Goal: Task Accomplishment & Management: Manage account settings

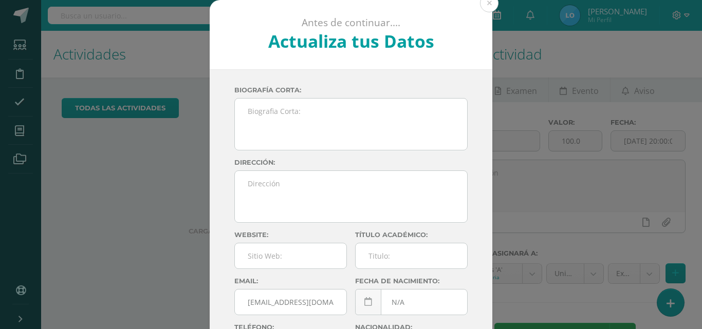
click at [482, 3] on button at bounding box center [489, 3] width 18 height 18
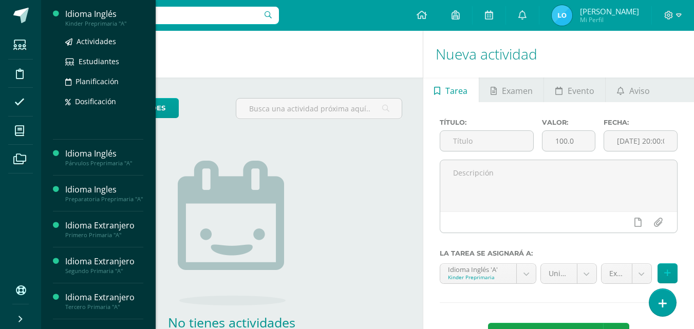
click at [104, 23] on div "Kinder Preprimaria "A"" at bounding box center [104, 23] width 78 height 7
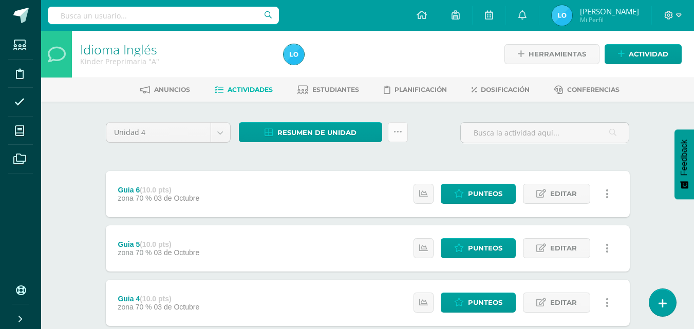
click at [396, 133] on icon at bounding box center [398, 132] width 9 height 9
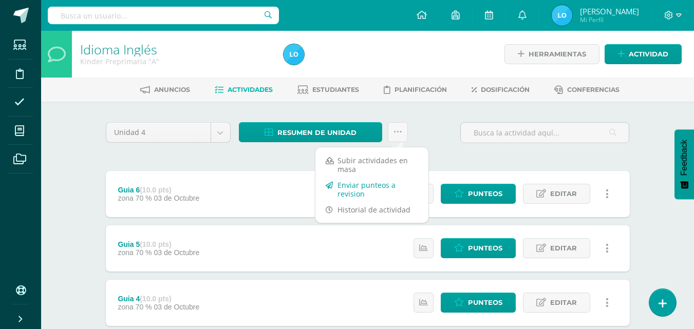
click at [376, 178] on link "Enviar punteos a revision" at bounding box center [371, 189] width 113 height 25
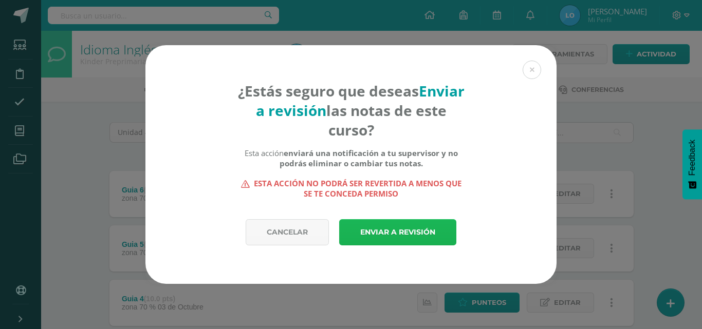
click at [380, 235] on link "Enviar a revisión" at bounding box center [397, 232] width 117 height 26
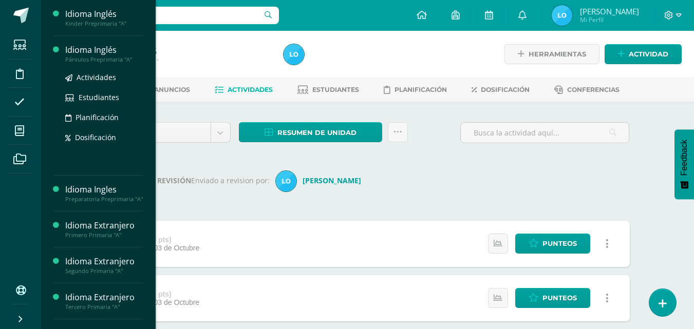
click at [102, 52] on div "Idioma Inglés" at bounding box center [104, 50] width 78 height 12
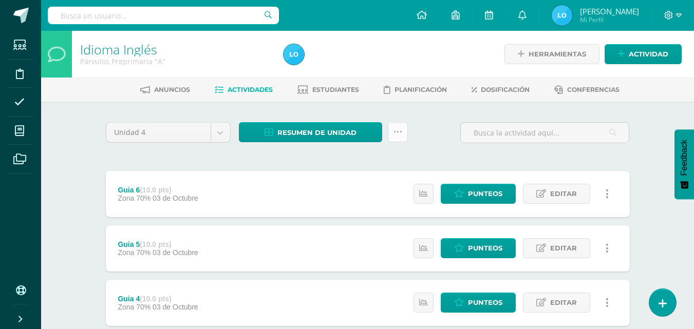
click at [400, 137] on link at bounding box center [398, 132] width 20 height 20
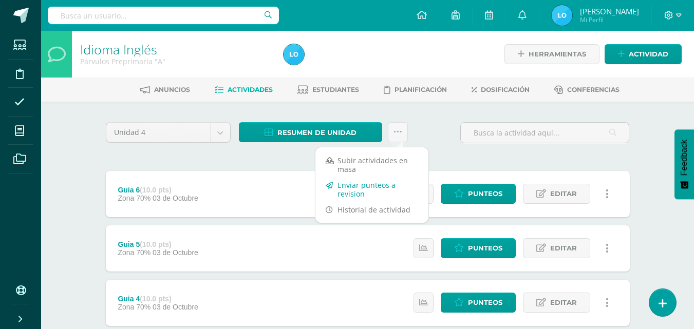
click at [353, 186] on link "Enviar punteos a revision" at bounding box center [371, 189] width 113 height 25
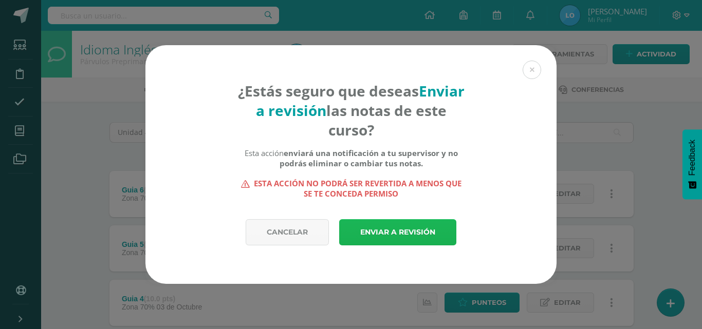
click at [388, 233] on link "Enviar a revisión" at bounding box center [397, 232] width 117 height 26
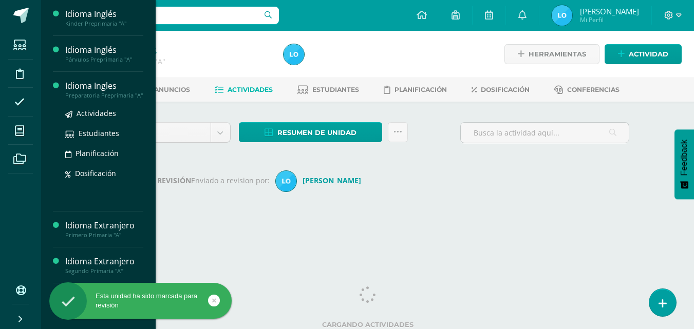
click at [93, 88] on div "Idioma Ingles" at bounding box center [104, 86] width 78 height 12
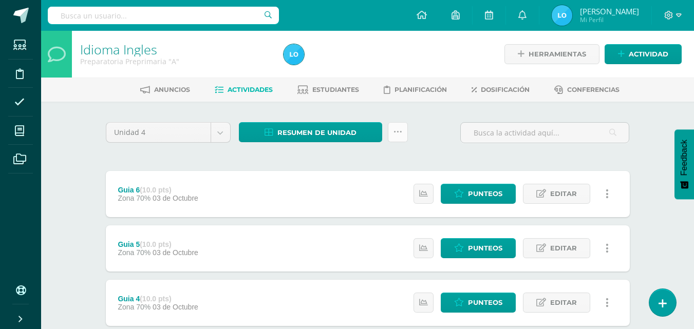
click at [397, 134] on icon at bounding box center [398, 132] width 9 height 9
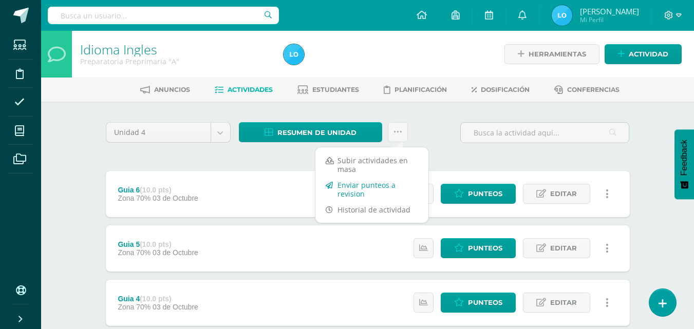
click at [368, 192] on link "Enviar punteos a revision" at bounding box center [371, 189] width 113 height 25
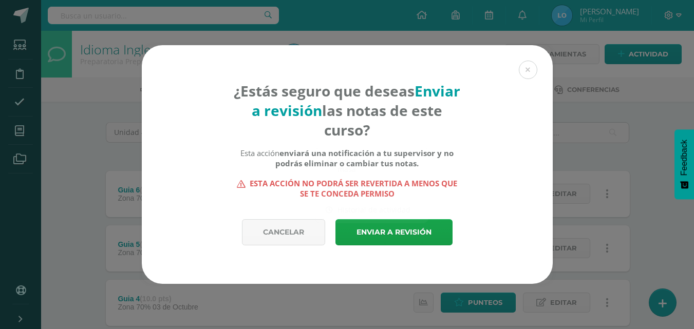
click at [368, 192] on body "¿Estás seguro que deseas Enviar a revisión las notas de este curso? Esta acción…" at bounding box center [347, 333] width 694 height 667
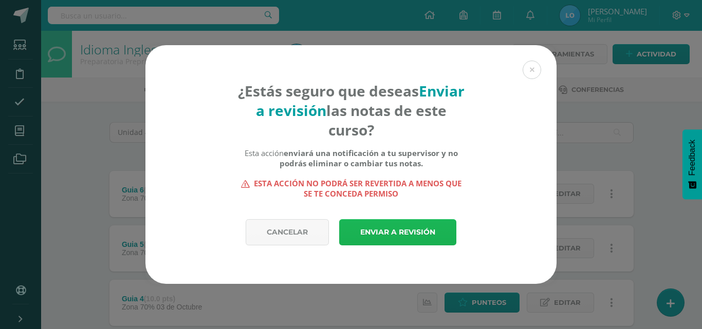
click at [388, 231] on link "Enviar a revisión" at bounding box center [397, 232] width 117 height 26
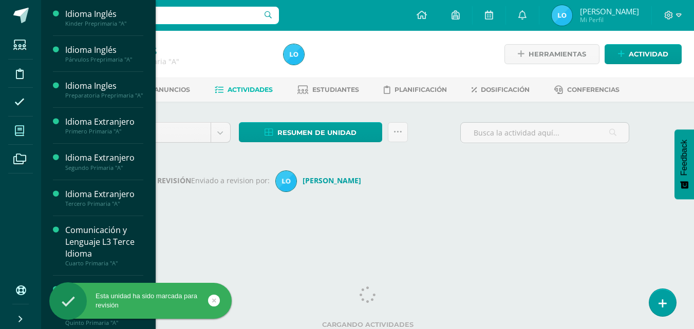
click at [22, 130] on icon at bounding box center [19, 131] width 9 height 10
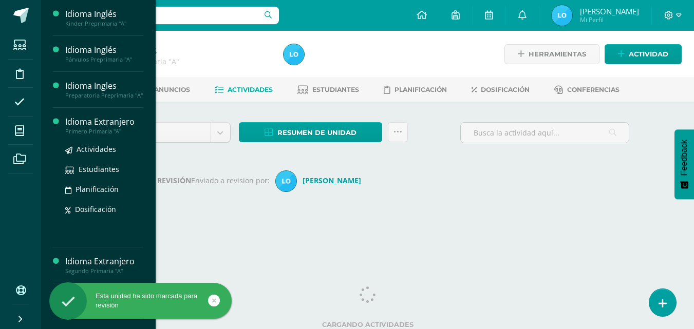
click at [109, 128] on div "Idioma Extranjero" at bounding box center [104, 122] width 78 height 12
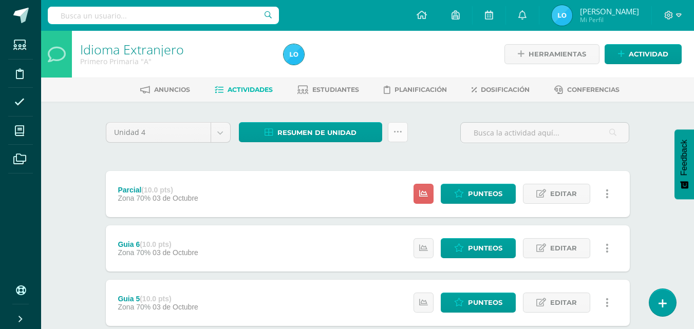
click at [394, 133] on icon at bounding box center [398, 132] width 9 height 9
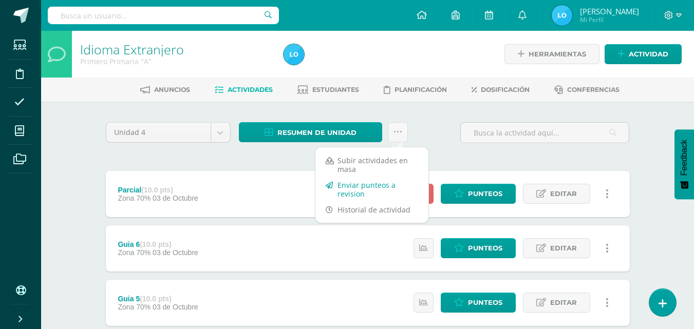
click at [376, 182] on link "Enviar punteos a revision" at bounding box center [371, 189] width 113 height 25
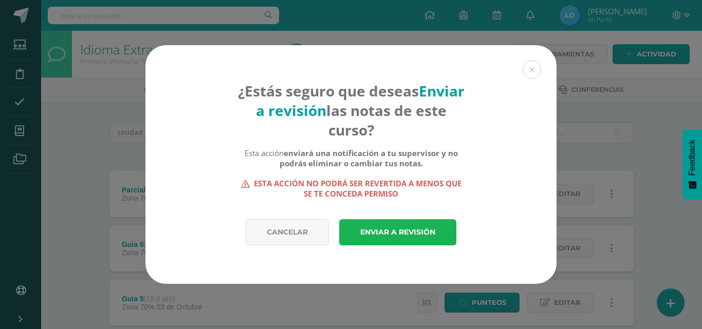
click at [392, 231] on link "Enviar a revisión" at bounding box center [397, 232] width 117 height 26
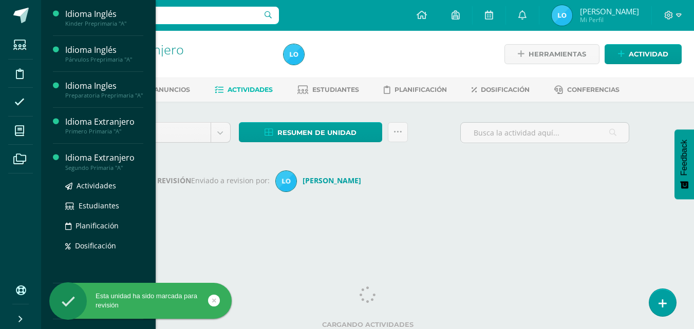
click at [96, 172] on div "Segundo Primaria "A"" at bounding box center [104, 167] width 78 height 7
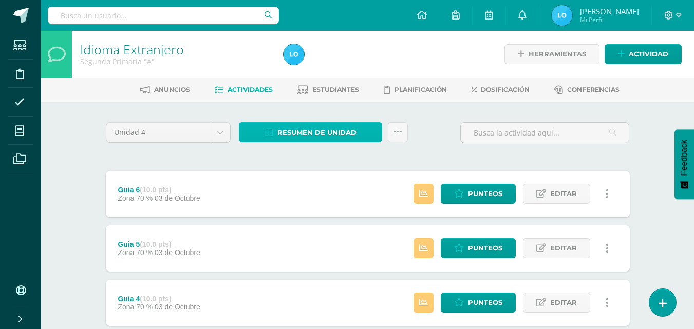
click at [337, 129] on span "Resumen de unidad" at bounding box center [316, 132] width 79 height 19
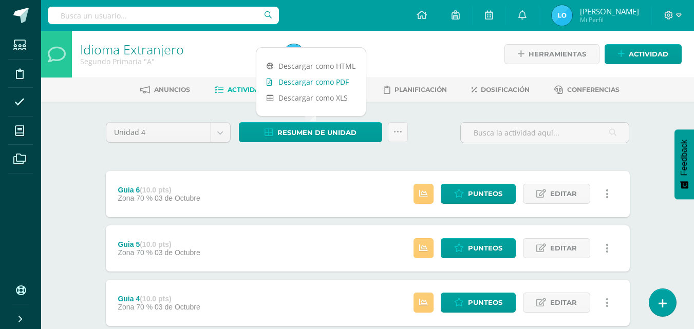
click at [338, 79] on link "Descargar como PDF" at bounding box center [310, 82] width 109 height 16
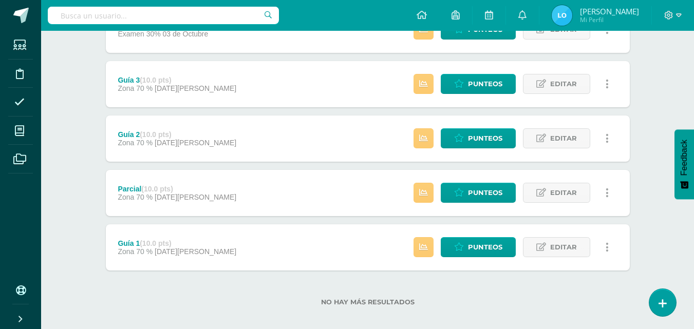
scroll to position [338, 0]
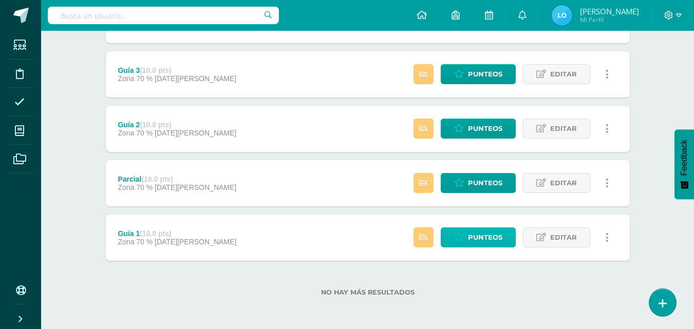
click at [474, 239] on span "Punteos" at bounding box center [485, 237] width 34 height 19
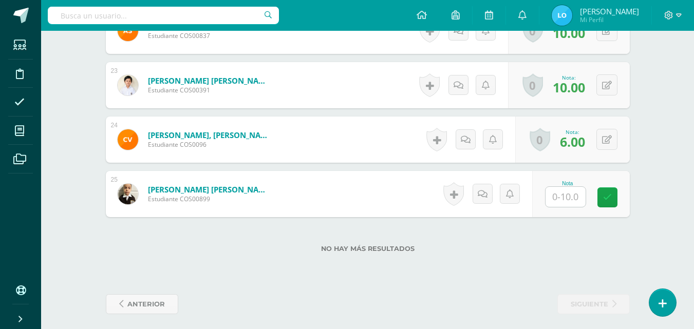
scroll to position [1508, 0]
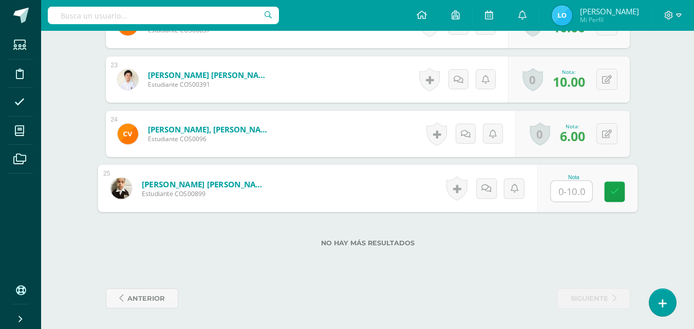
click at [569, 193] on input "text" at bounding box center [571, 191] width 41 height 21
type input "5"
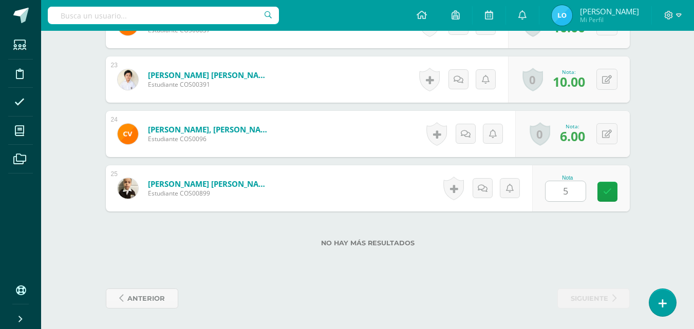
click at [492, 246] on label "No hay más resultados" at bounding box center [368, 243] width 524 height 8
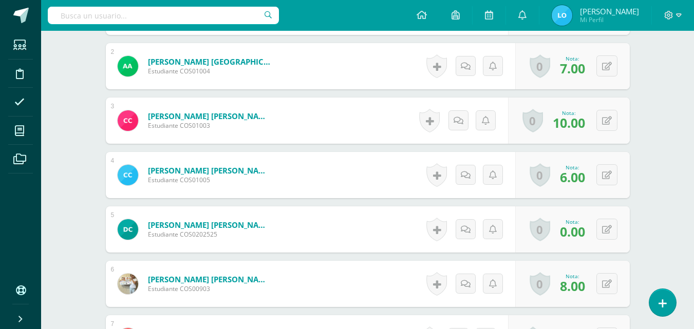
scroll to position [0, 0]
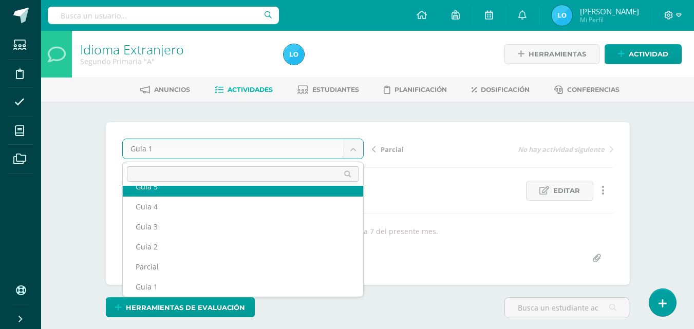
scroll to position [44, 0]
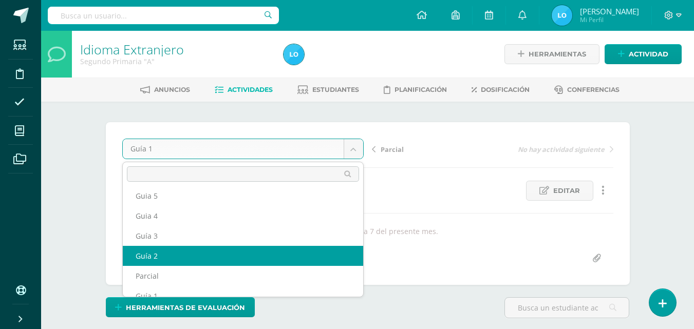
select select "/dashboard/teacher/grade-activity/122201/"
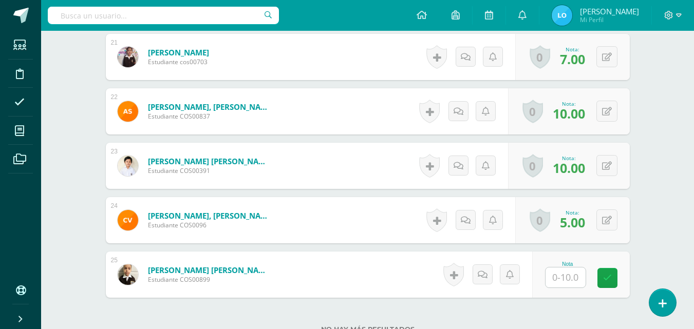
scroll to position [1508, 0]
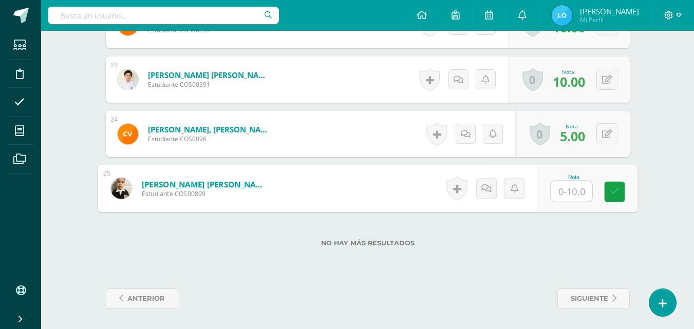
click at [567, 190] on input "text" at bounding box center [571, 191] width 41 height 21
type input "5"
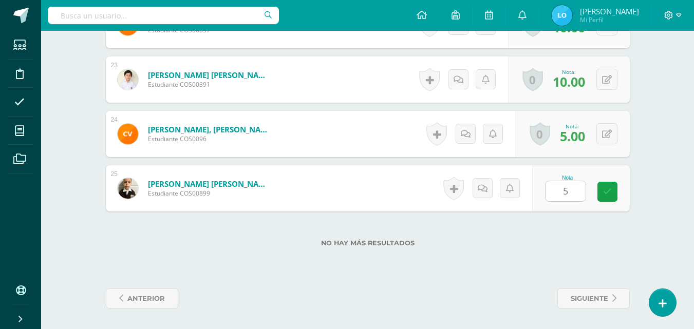
click at [481, 250] on div "No hay más resultados" at bounding box center [368, 236] width 524 height 48
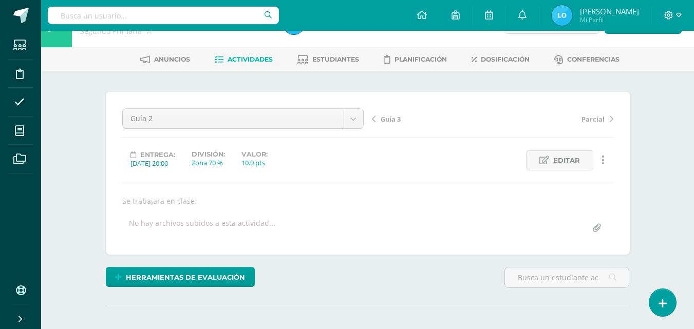
scroll to position [0, 0]
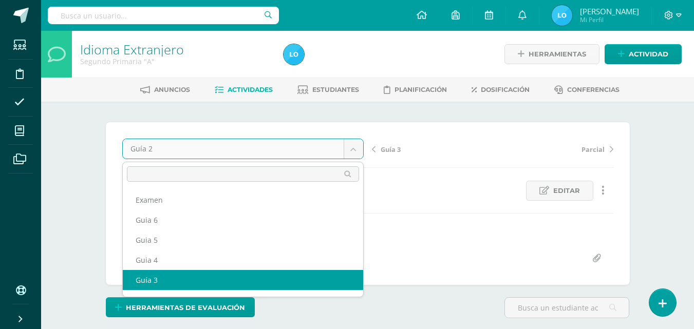
select select "/dashboard/teacher/grade-activity/122204/"
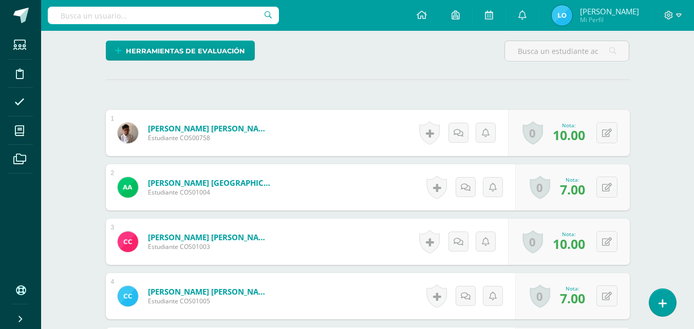
scroll to position [302, 0]
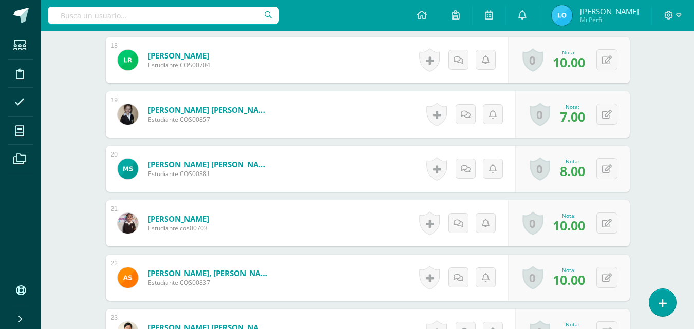
scroll to position [1508, 0]
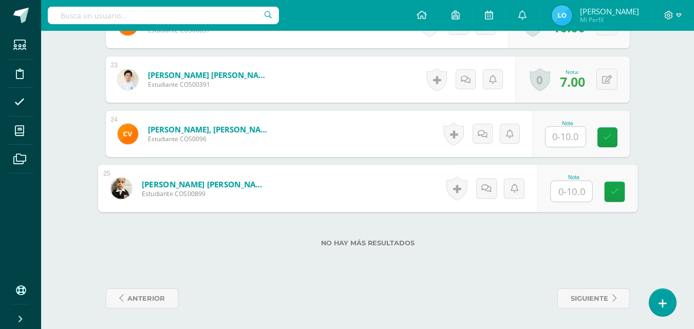
click at [566, 194] on input "text" at bounding box center [571, 191] width 41 height 21
type input "3"
click at [561, 138] on input "text" at bounding box center [566, 137] width 40 height 20
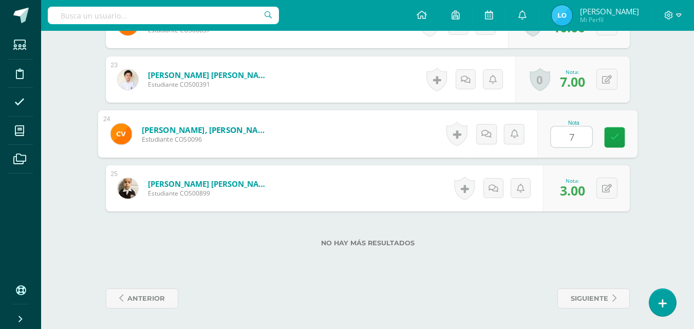
type input "7"
click at [475, 256] on div "No hay más resultados" at bounding box center [368, 236] width 524 height 48
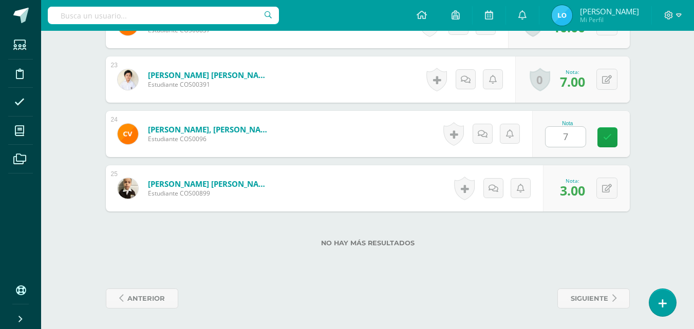
click at [475, 256] on div "No hay más resultados" at bounding box center [368, 236] width 524 height 48
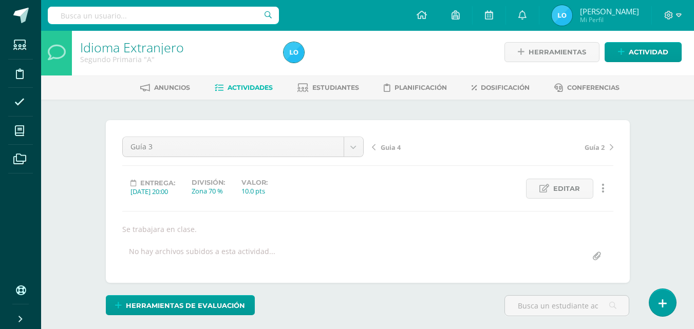
scroll to position [0, 0]
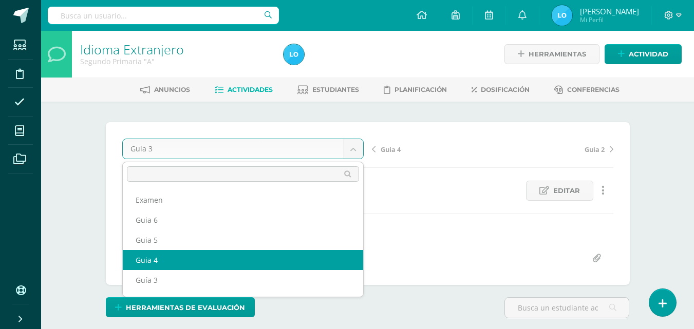
select select "/dashboard/teacher/grade-activity/124771/"
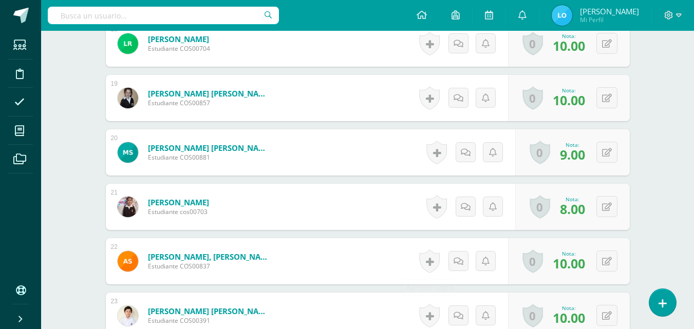
scroll to position [1499, 0]
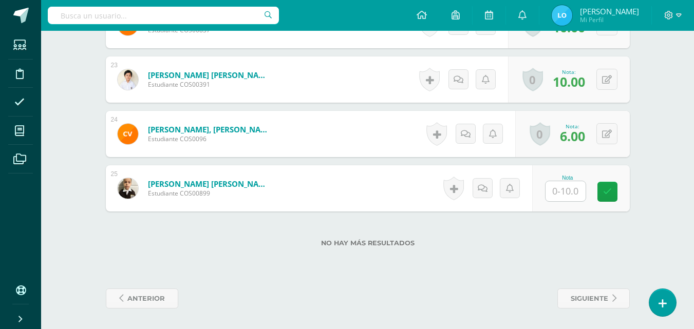
click at [571, 191] on input "text" at bounding box center [566, 191] width 40 height 20
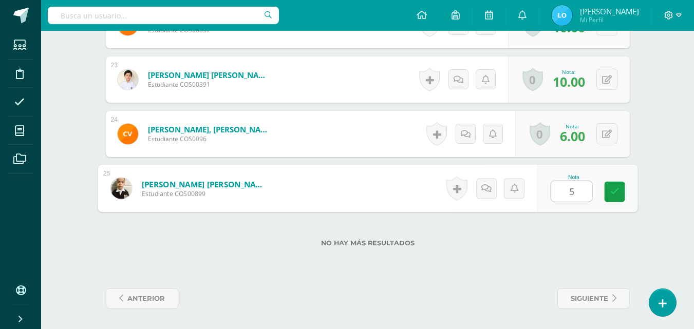
type input "5"
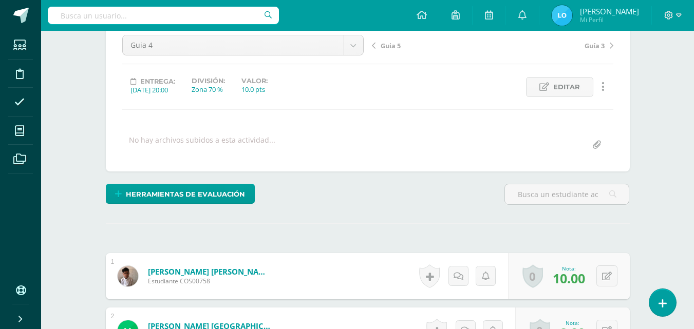
scroll to position [0, 0]
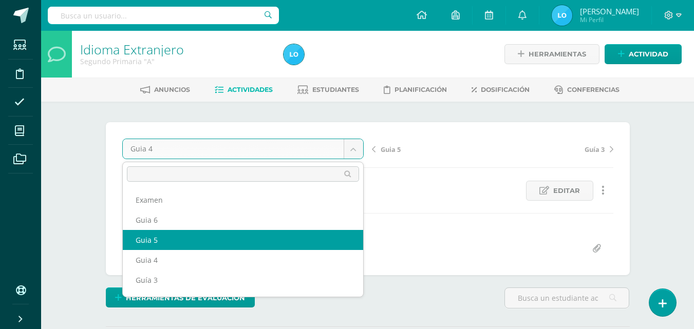
select select "/dashboard/teacher/grade-activity/124776/"
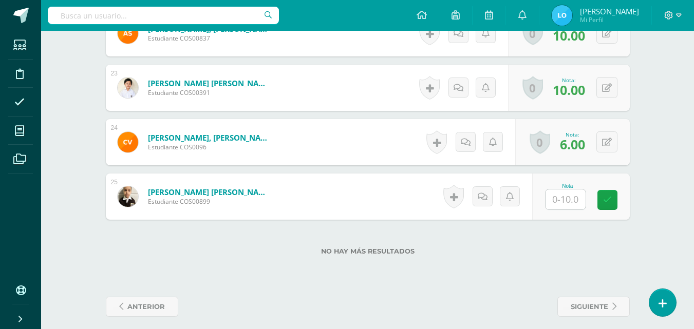
scroll to position [1499, 0]
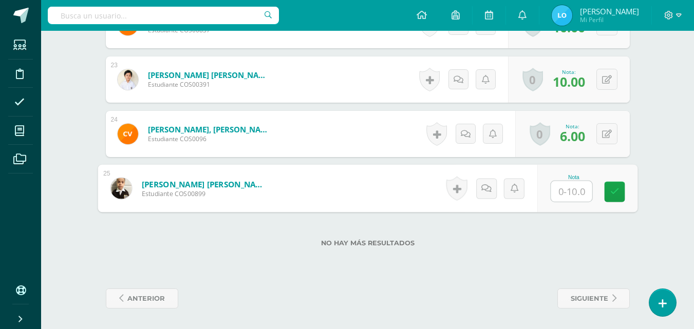
click at [575, 190] on input "text" at bounding box center [571, 191] width 41 height 21
type input "1"
click at [452, 289] on div "siguiente" at bounding box center [501, 299] width 266 height 20
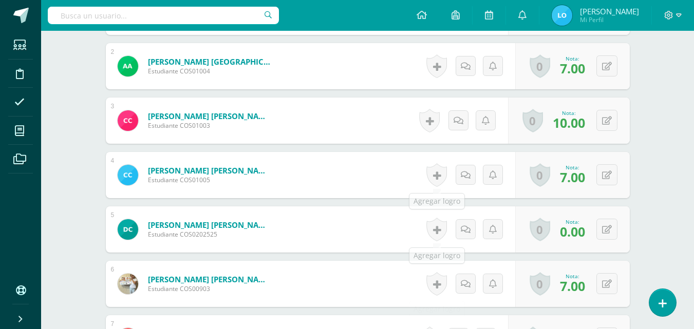
scroll to position [0, 0]
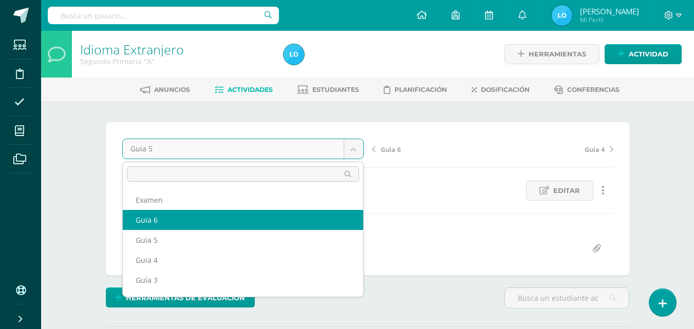
select select "/dashboard/teacher/grade-activity/124777/"
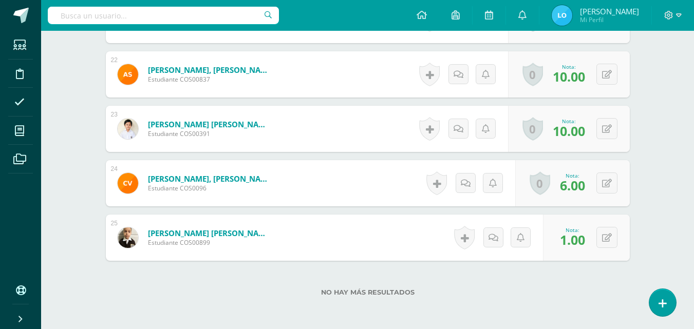
scroll to position [1490, 0]
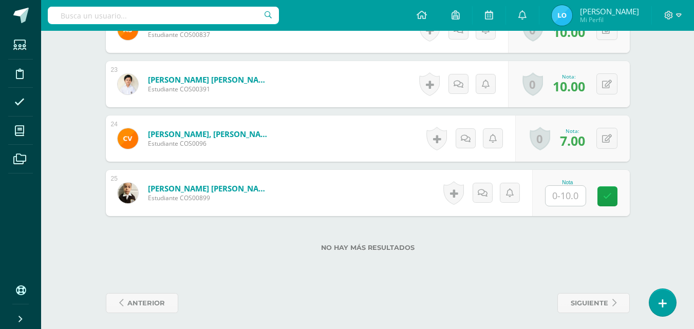
scroll to position [1499, 0]
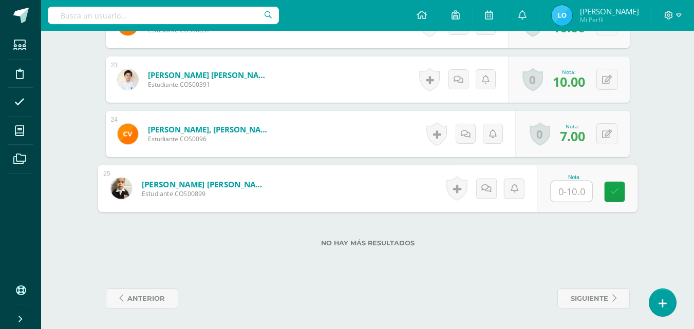
click at [572, 192] on input "text" at bounding box center [571, 191] width 41 height 21
type input "1"
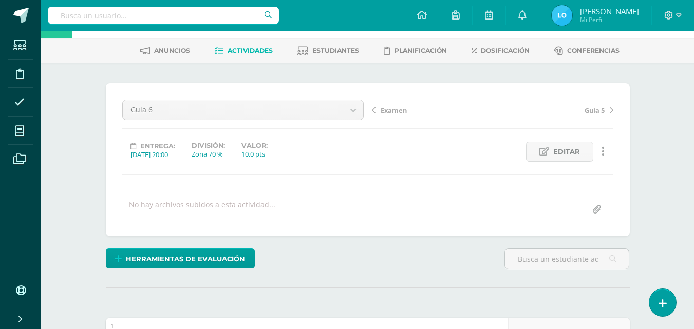
scroll to position [0, 0]
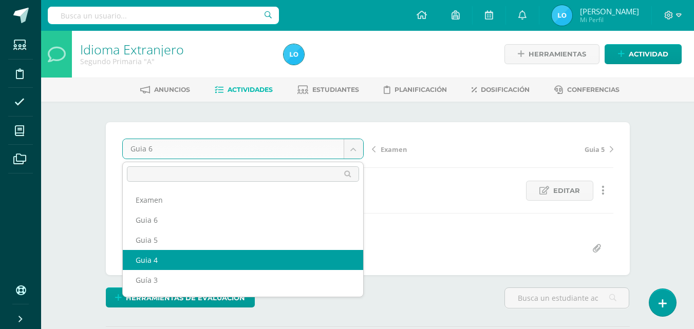
select select "/dashboard/teacher/grade-activity/124771/"
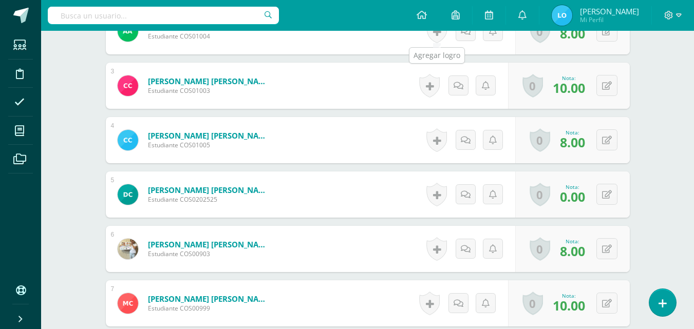
scroll to position [411, 0]
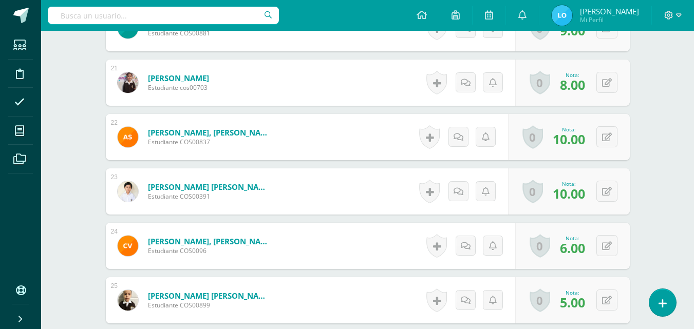
scroll to position [1499, 0]
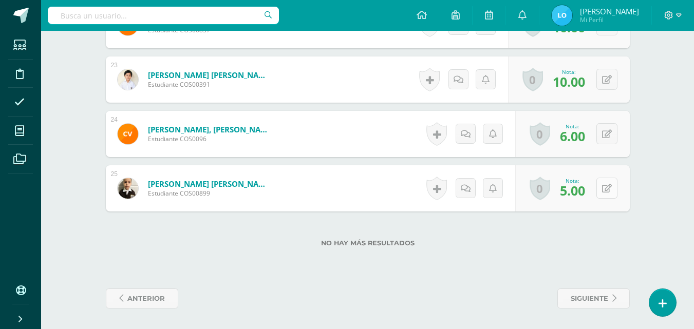
click at [610, 186] on icon at bounding box center [607, 188] width 10 height 9
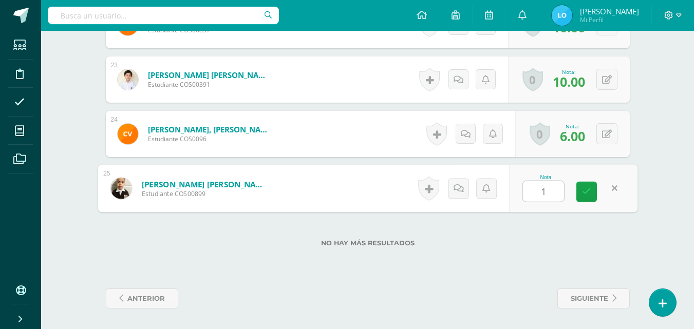
type input "1"
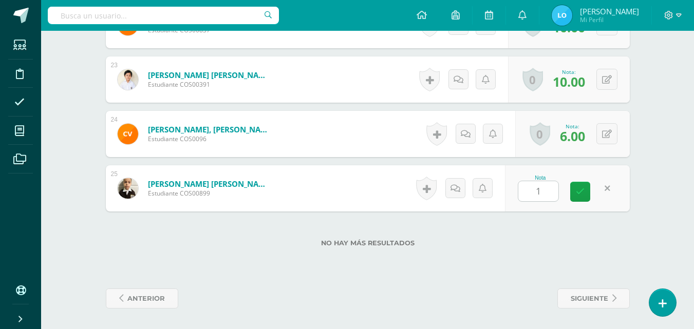
click at [460, 250] on div "No hay más resultados" at bounding box center [368, 236] width 524 height 48
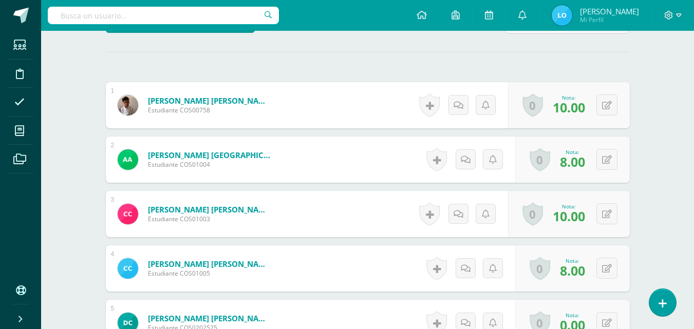
scroll to position [9, 0]
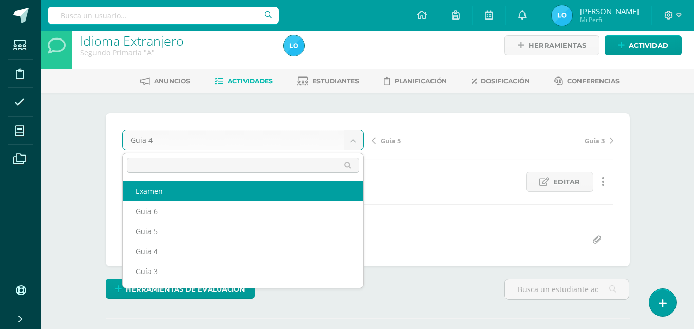
click at [194, 191] on div "Entrega: 2025/10/03 20:00 División: Zona 70 % Valor: 10.0 pts" at bounding box center [243, 182] width 250 height 20
select select "/dashboard/teacher/grade-activity/124778/"
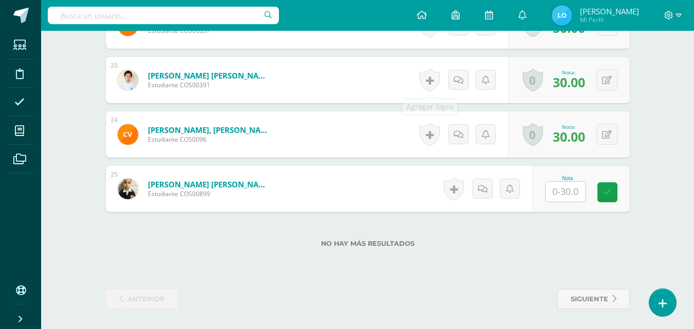
scroll to position [1499, 0]
click at [564, 194] on input "text" at bounding box center [566, 191] width 40 height 20
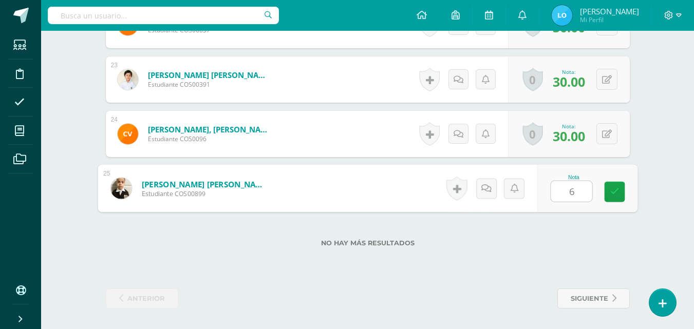
type input "6"
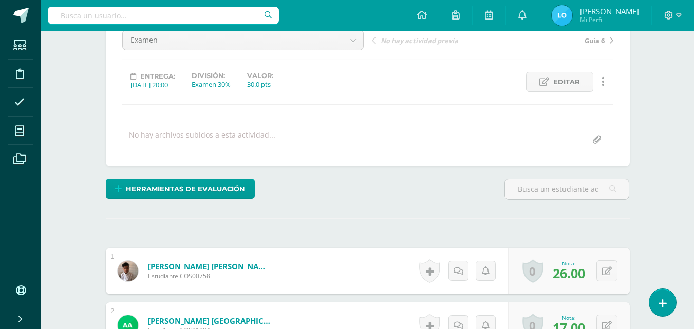
scroll to position [0, 0]
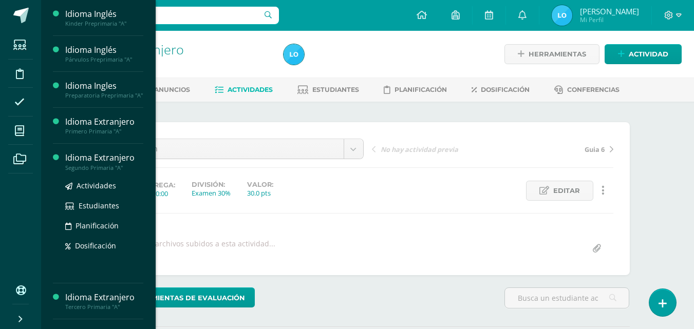
click at [110, 172] on div "Segundo Primaria "A"" at bounding box center [104, 167] width 78 height 7
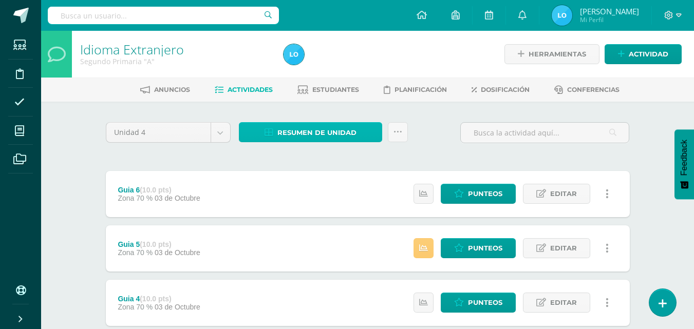
click at [325, 129] on span "Resumen de unidad" at bounding box center [316, 132] width 79 height 19
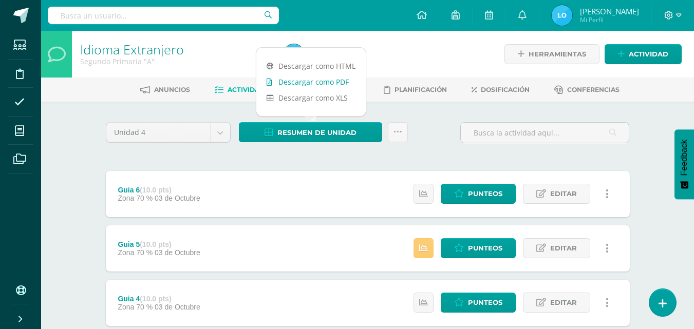
click at [330, 85] on link "Descargar como PDF" at bounding box center [310, 82] width 109 height 16
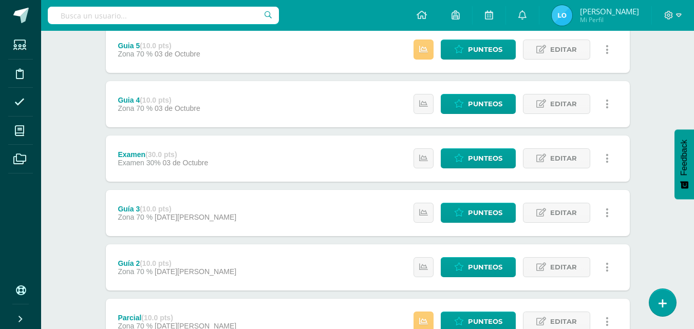
scroll to position [257, 0]
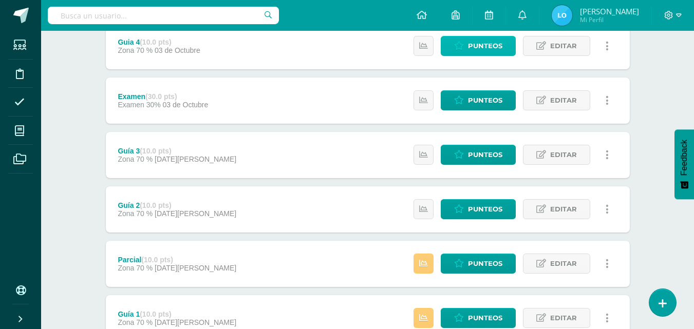
click at [485, 46] on span "Punteos" at bounding box center [485, 45] width 34 height 19
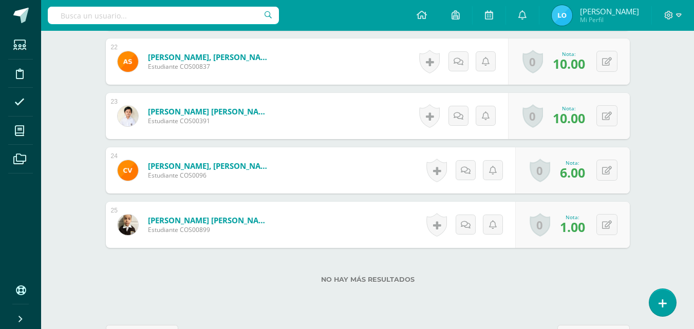
scroll to position [1499, 0]
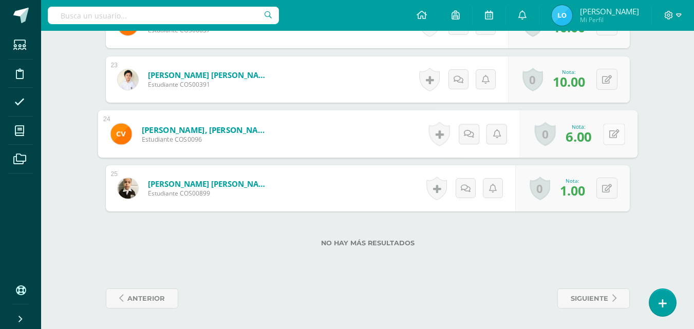
click at [604, 133] on button at bounding box center [614, 134] width 22 height 22
type input "0"
click at [446, 248] on div "No hay más resultados" at bounding box center [368, 236] width 524 height 48
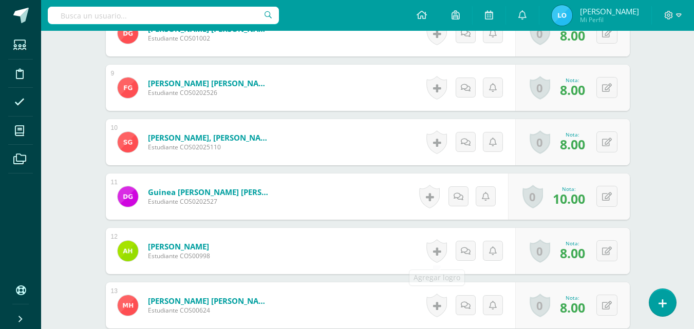
scroll to position [317, 0]
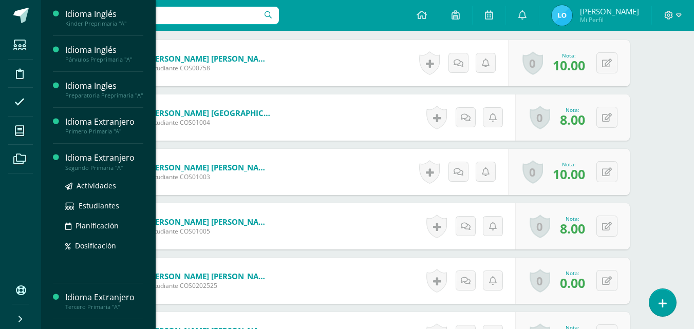
click at [94, 172] on div "Segundo Primaria "A"" at bounding box center [104, 167] width 78 height 7
